Goal: Task Accomplishment & Management: Manage account settings

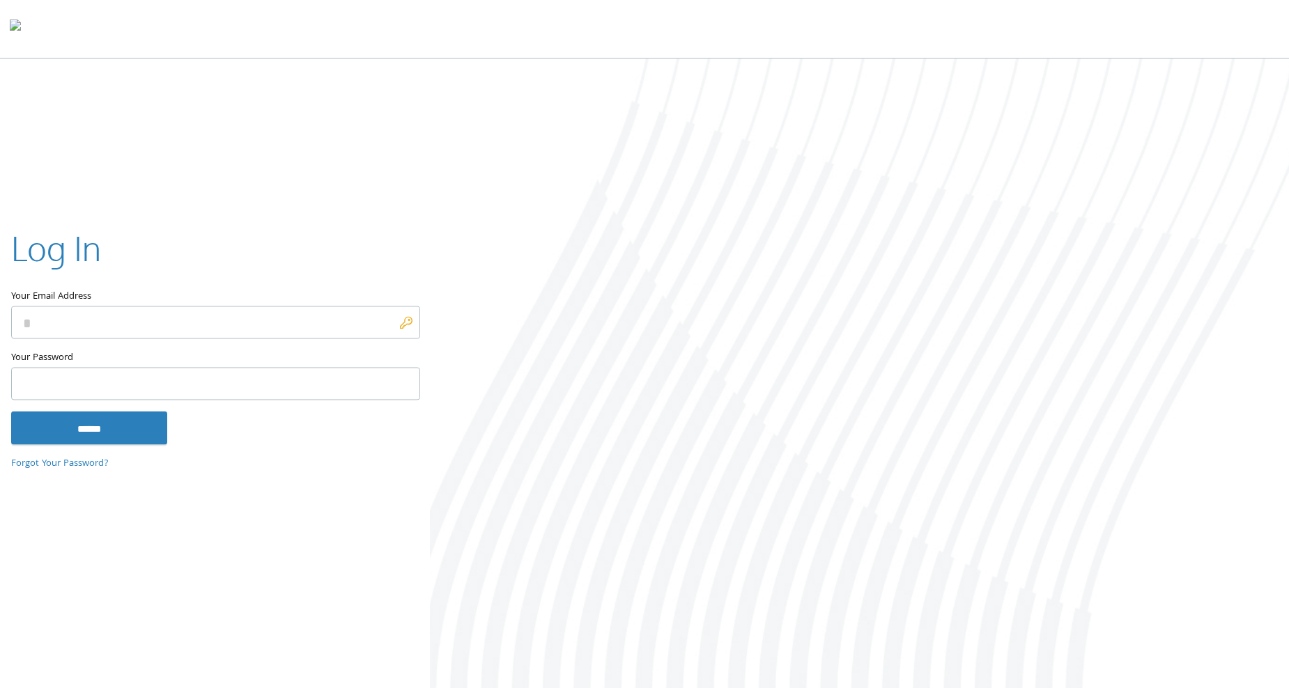
click at [189, 328] on input "Your Email Address" at bounding box center [215, 323] width 409 height 33
type input "**********"
click at [11, 412] on input "******" at bounding box center [89, 428] width 156 height 33
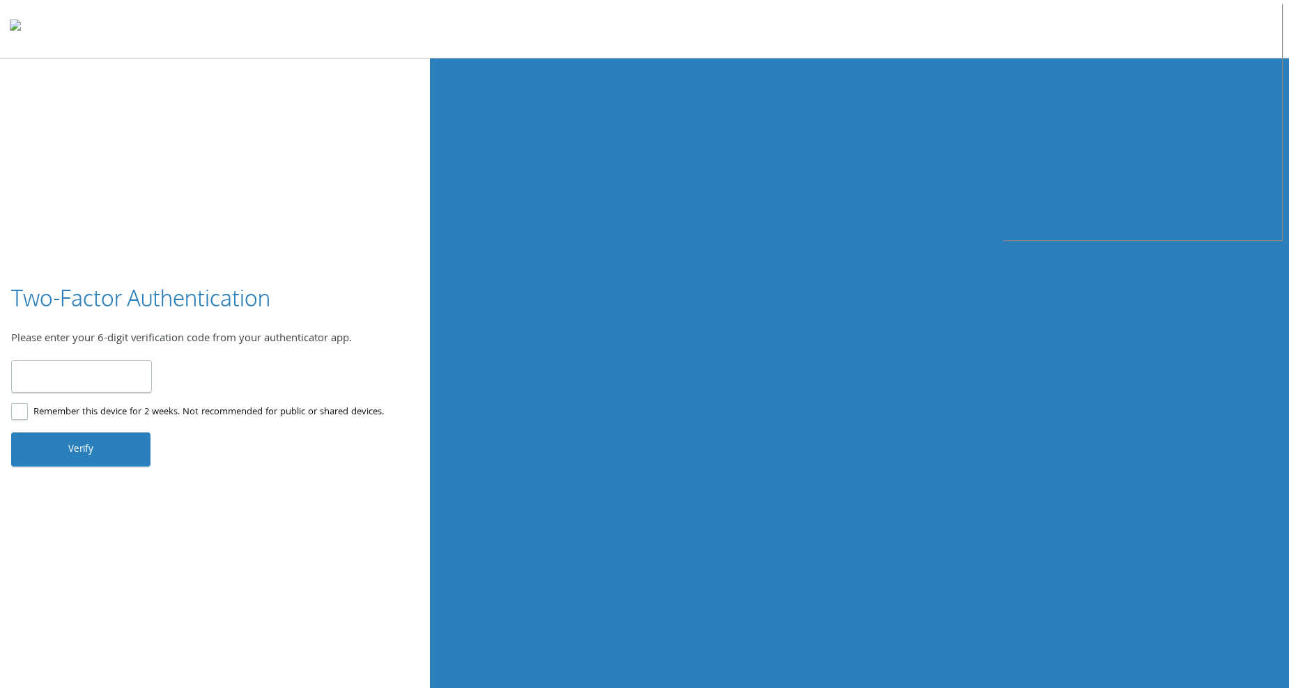
type input "******"
